Goal: Task Accomplishment & Management: Manage account settings

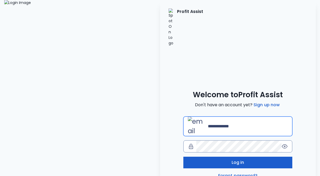
type input "**********"
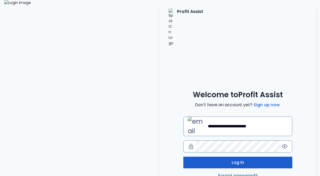
click at [212, 156] on button "Log in" at bounding box center [237, 162] width 109 height 12
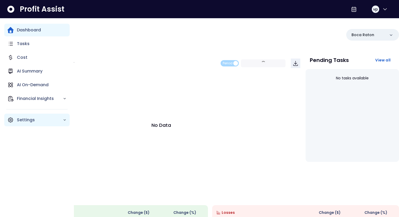
click at [14, 121] on div "Settings" at bounding box center [36, 120] width 65 height 13
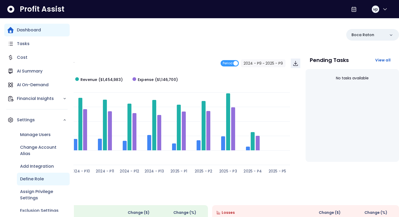
click at [34, 175] on p "Define Role" at bounding box center [32, 179] width 24 height 6
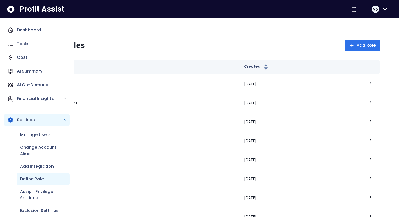
click at [44, 175] on div "Define Role" at bounding box center [43, 179] width 53 height 13
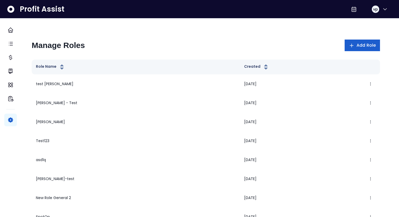
click at [320, 43] on span "Add Role" at bounding box center [365, 45] width 19 height 6
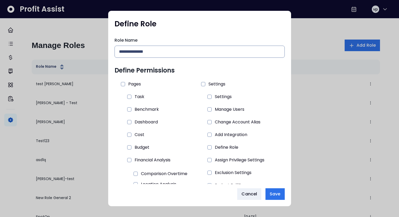
scroll to position [28, 0]
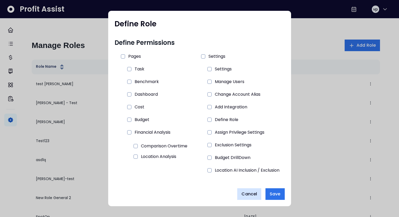
click at [247, 175] on span "Cancel" at bounding box center [249, 194] width 16 height 6
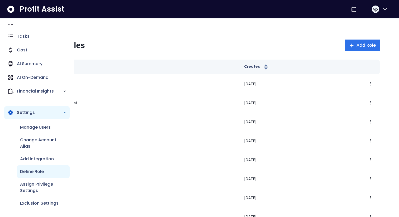
scroll to position [0, 0]
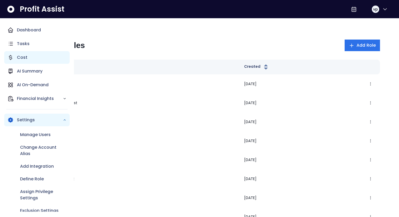
click at [40, 59] on div "Cost" at bounding box center [36, 57] width 65 height 13
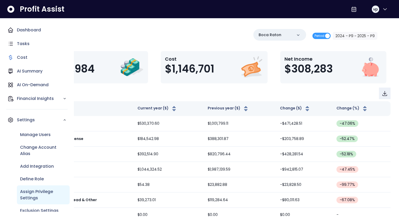
scroll to position [7, 0]
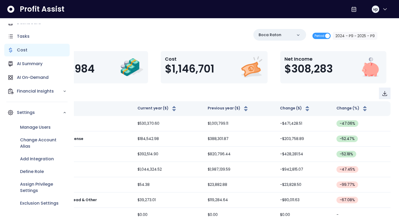
click at [34, 47] on div "Cost" at bounding box center [36, 50] width 65 height 13
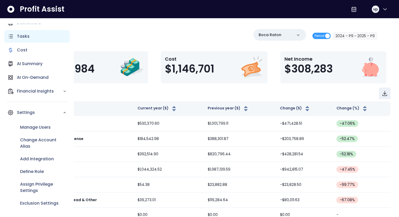
click at [31, 41] on div "Tasks" at bounding box center [36, 36] width 65 height 13
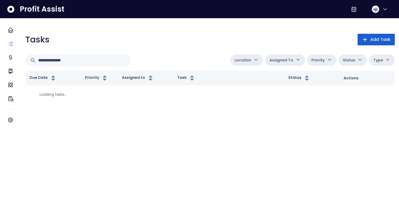
click at [320, 39] on span "Add Task" at bounding box center [380, 39] width 20 height 6
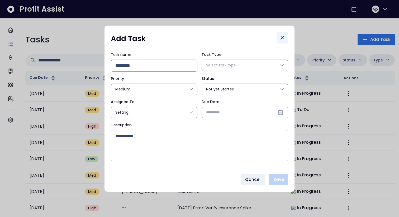
click at [284, 40] on icon "Close" at bounding box center [282, 38] width 6 height 6
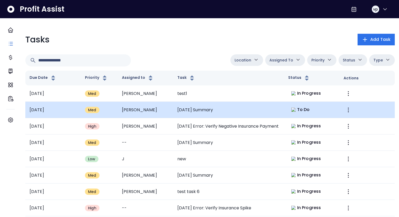
click at [320, 102] on td at bounding box center [366, 110] width 55 height 16
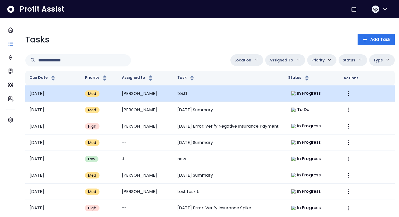
click at [320, 94] on td at bounding box center [366, 93] width 55 height 16
click at [320, 97] on td at bounding box center [366, 93] width 55 height 16
click at [144, 99] on td "[PERSON_NAME]" at bounding box center [145, 93] width 55 height 16
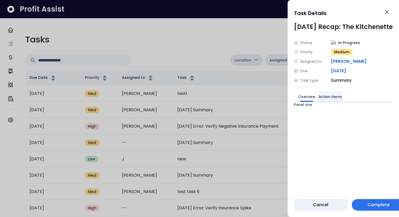
click at [320, 99] on button "Action items" at bounding box center [329, 96] width 23 height 11
click at [320, 96] on button "Action items" at bounding box center [329, 96] width 23 height 11
